Goal: Communication & Community: Connect with others

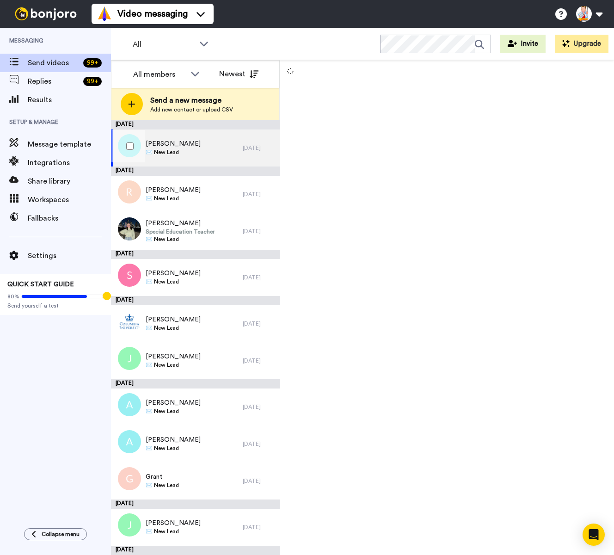
click at [186, 151] on div "[PERSON_NAME] ✉️ New Lead" at bounding box center [177, 148] width 132 height 37
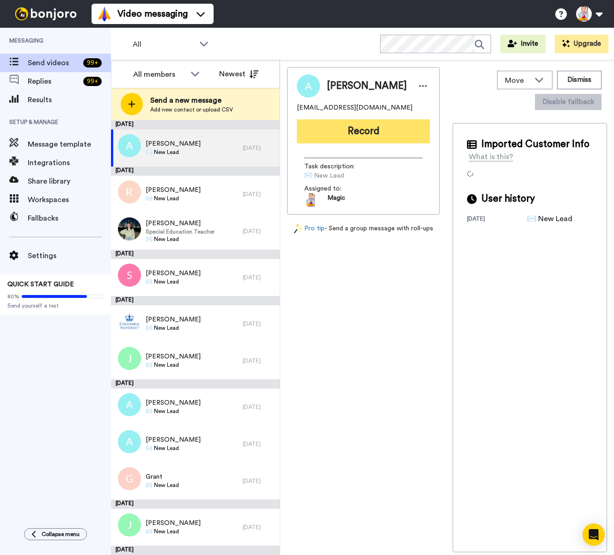
click at [358, 124] on button "Record" at bounding box center [363, 131] width 133 height 24
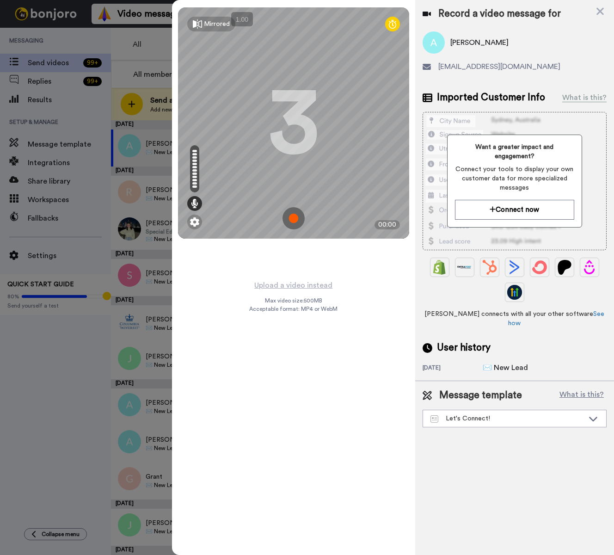
click at [295, 220] on img at bounding box center [294, 218] width 22 height 22
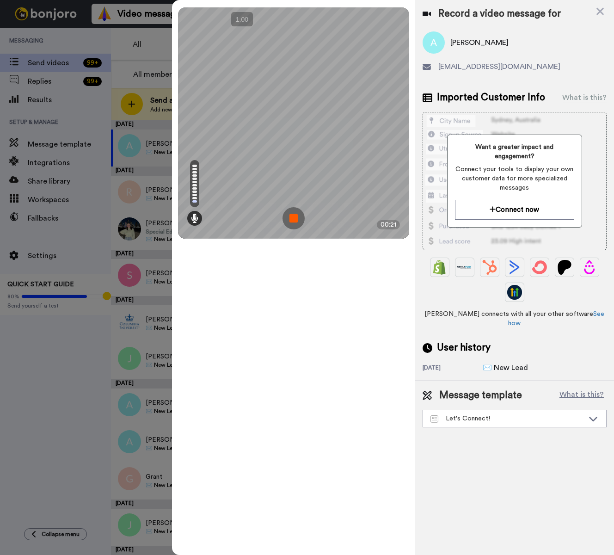
click at [295, 220] on img at bounding box center [294, 218] width 22 height 22
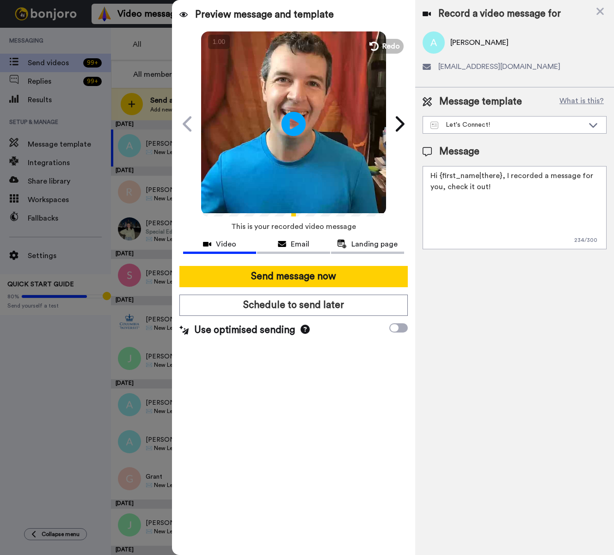
click at [294, 126] on icon "Play/Pause" at bounding box center [294, 124] width 25 height 44
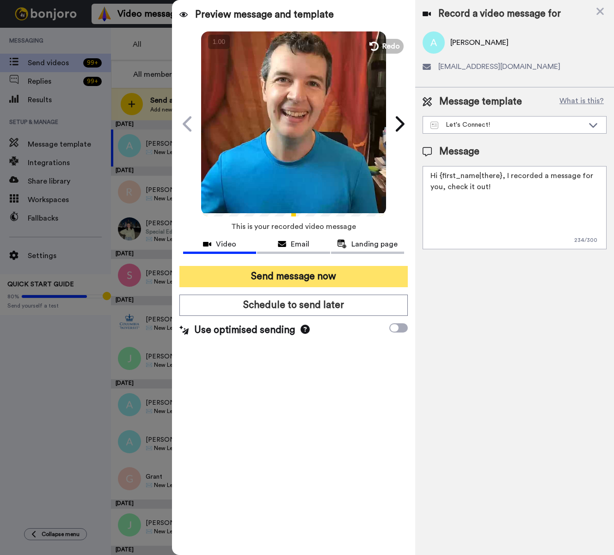
click at [364, 278] on button "Send message now" at bounding box center [294, 276] width 229 height 21
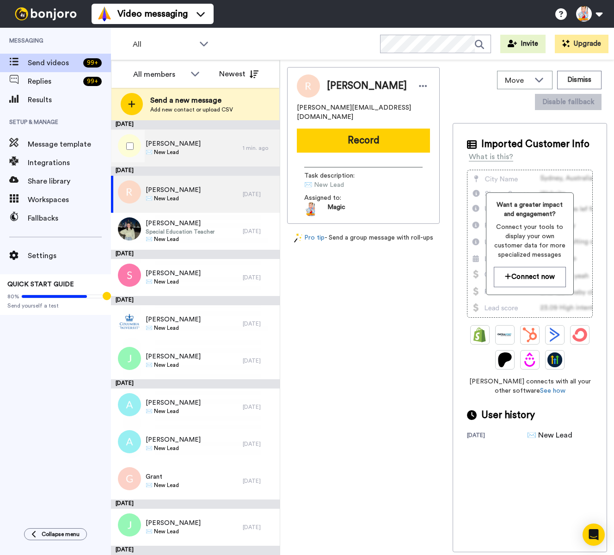
click at [204, 146] on div "[PERSON_NAME] ✉️ New Lead" at bounding box center [177, 148] width 132 height 37
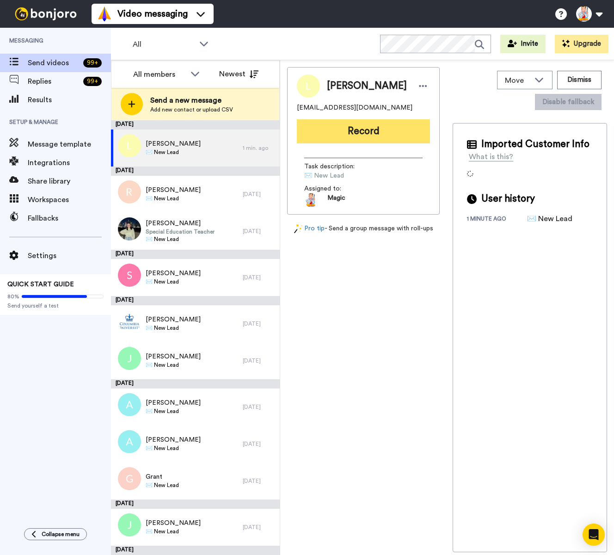
click at [339, 134] on button "Record" at bounding box center [363, 131] width 133 height 24
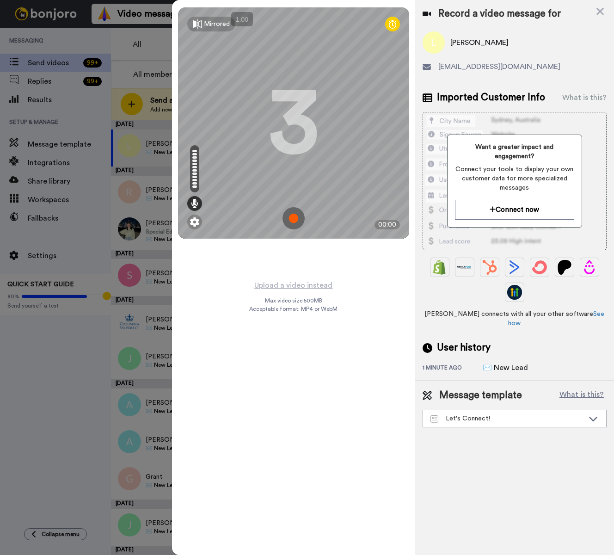
click at [291, 217] on img at bounding box center [294, 218] width 22 height 22
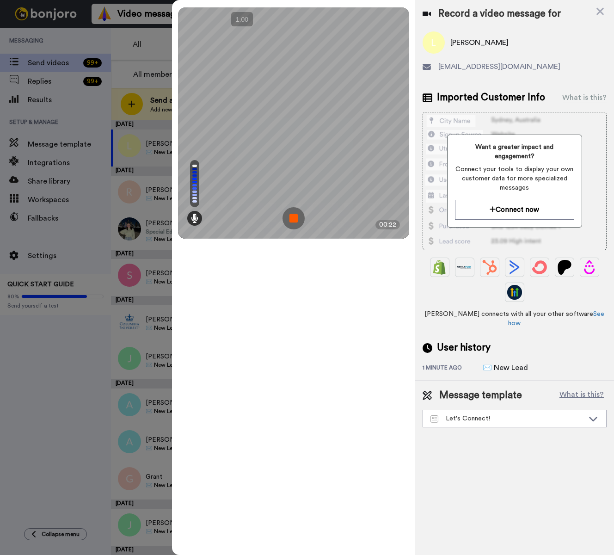
click at [291, 217] on img at bounding box center [294, 218] width 22 height 22
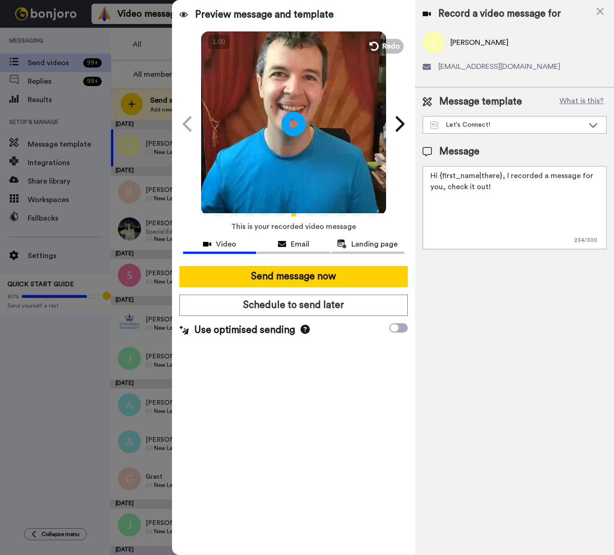
click at [292, 116] on icon at bounding box center [294, 124] width 25 height 25
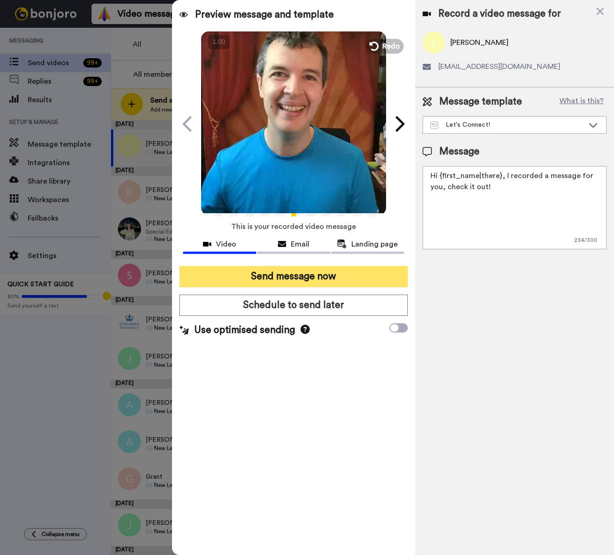
click at [355, 274] on button "Send message now" at bounding box center [294, 276] width 229 height 21
